Goal: Understand site structure: Understand site structure

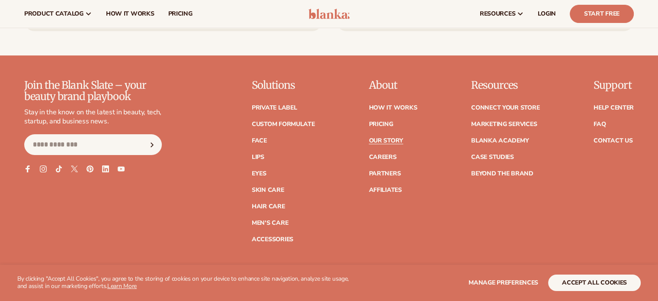
scroll to position [3476, 0]
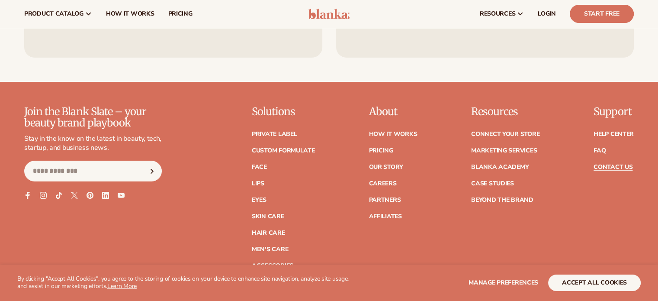
click at [615, 166] on link "Contact Us" at bounding box center [612, 167] width 39 height 6
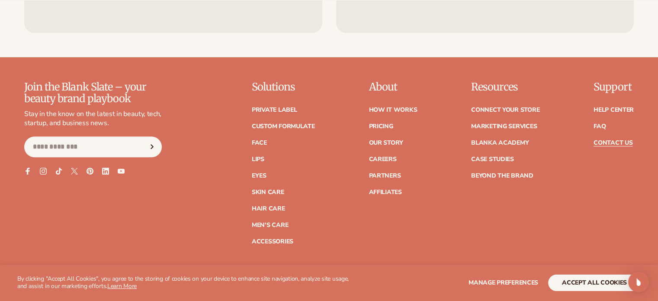
scroll to position [733, 0]
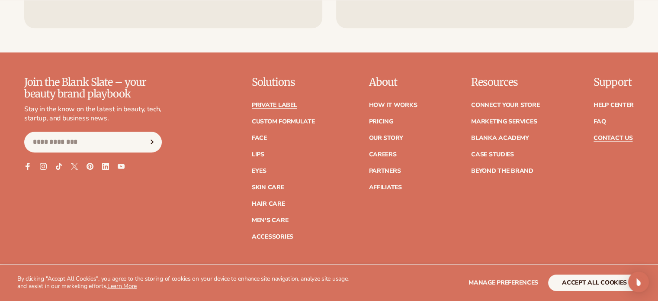
click at [272, 104] on link "Private label" at bounding box center [274, 105] width 45 height 6
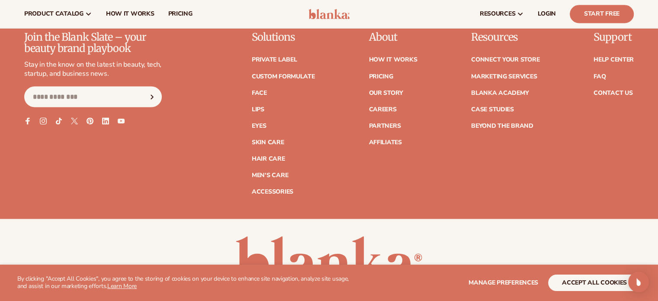
scroll to position [1579, 0]
click at [503, 60] on link "Connect your store" at bounding box center [505, 60] width 68 height 6
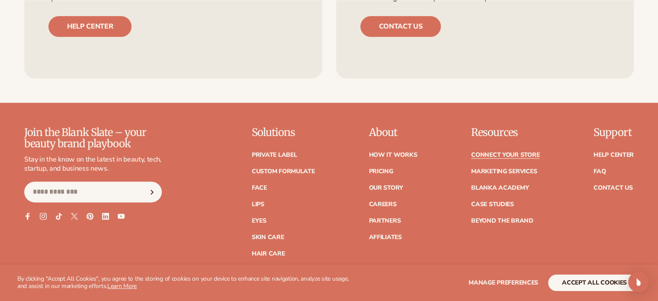
scroll to position [1222, 0]
